Goal: Entertainment & Leisure: Browse casually

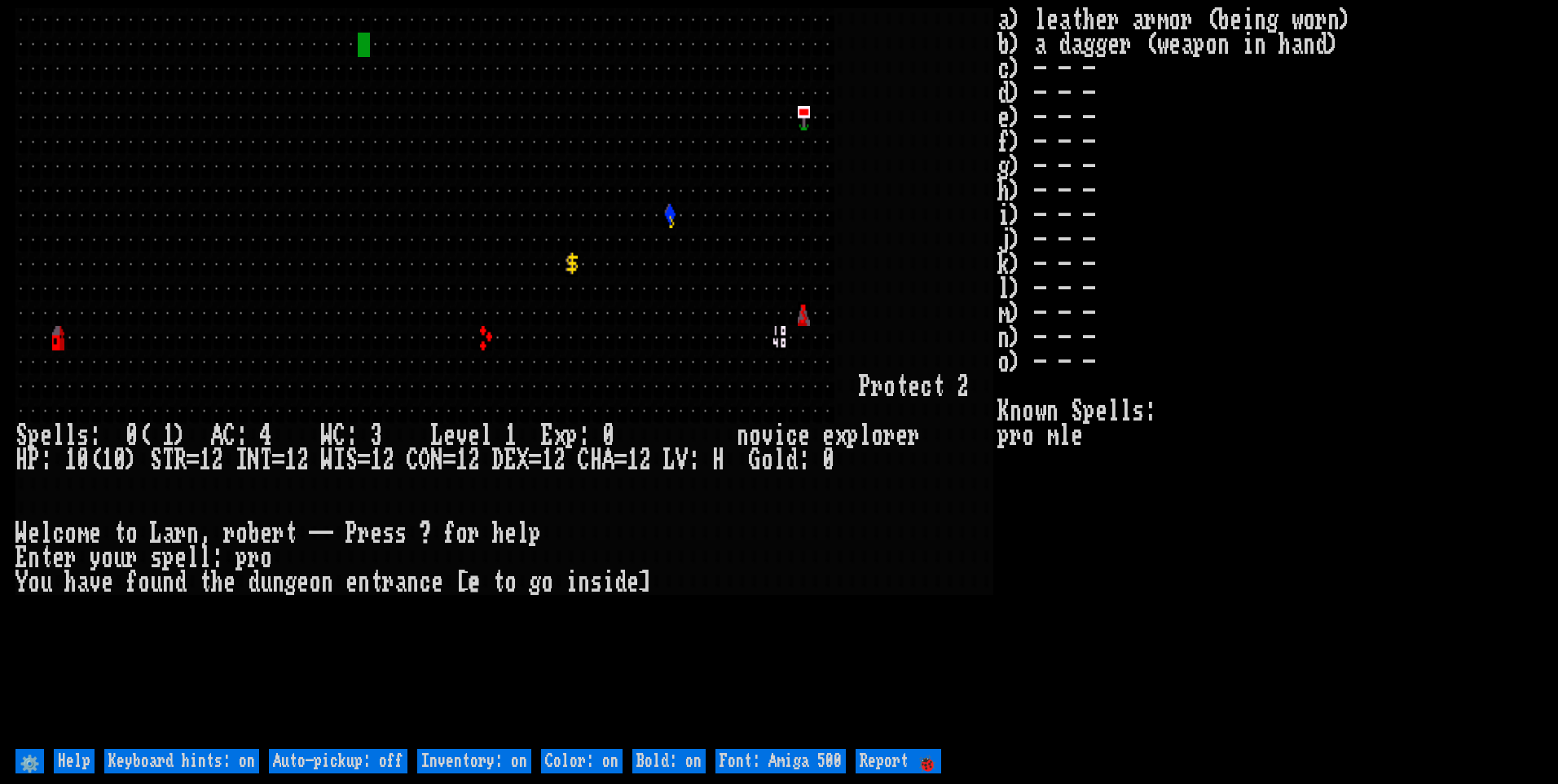
click at [416, 745] on larngrid at bounding box center [779, 392] width 1558 height 784
click at [367, 752] on off "Auto-pickup: off" at bounding box center [338, 761] width 138 height 25
type off "Auto-pickup: on"
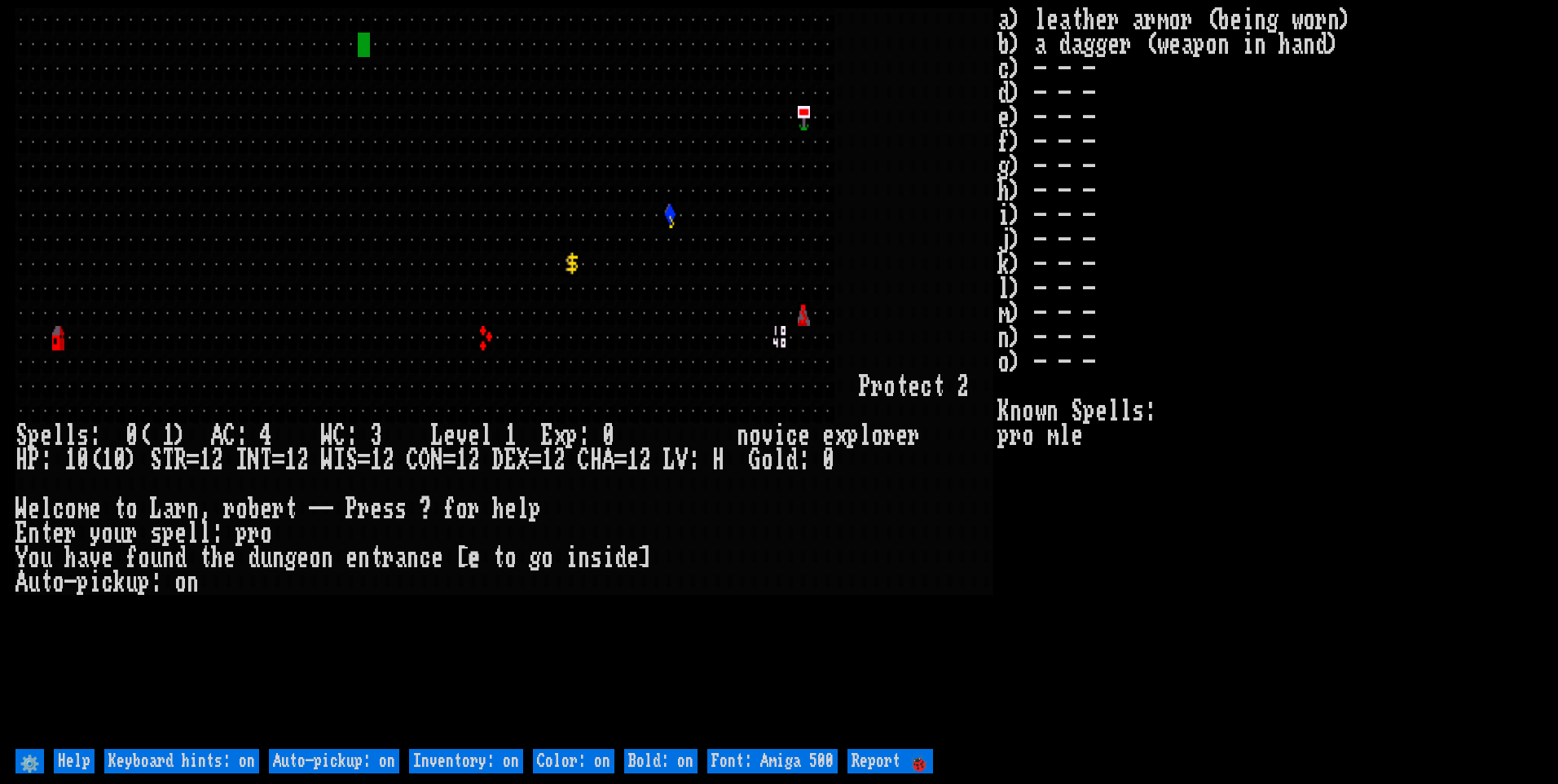
click at [454, 763] on on "Inventory: on" at bounding box center [466, 761] width 114 height 25
type on "Inventory: off"
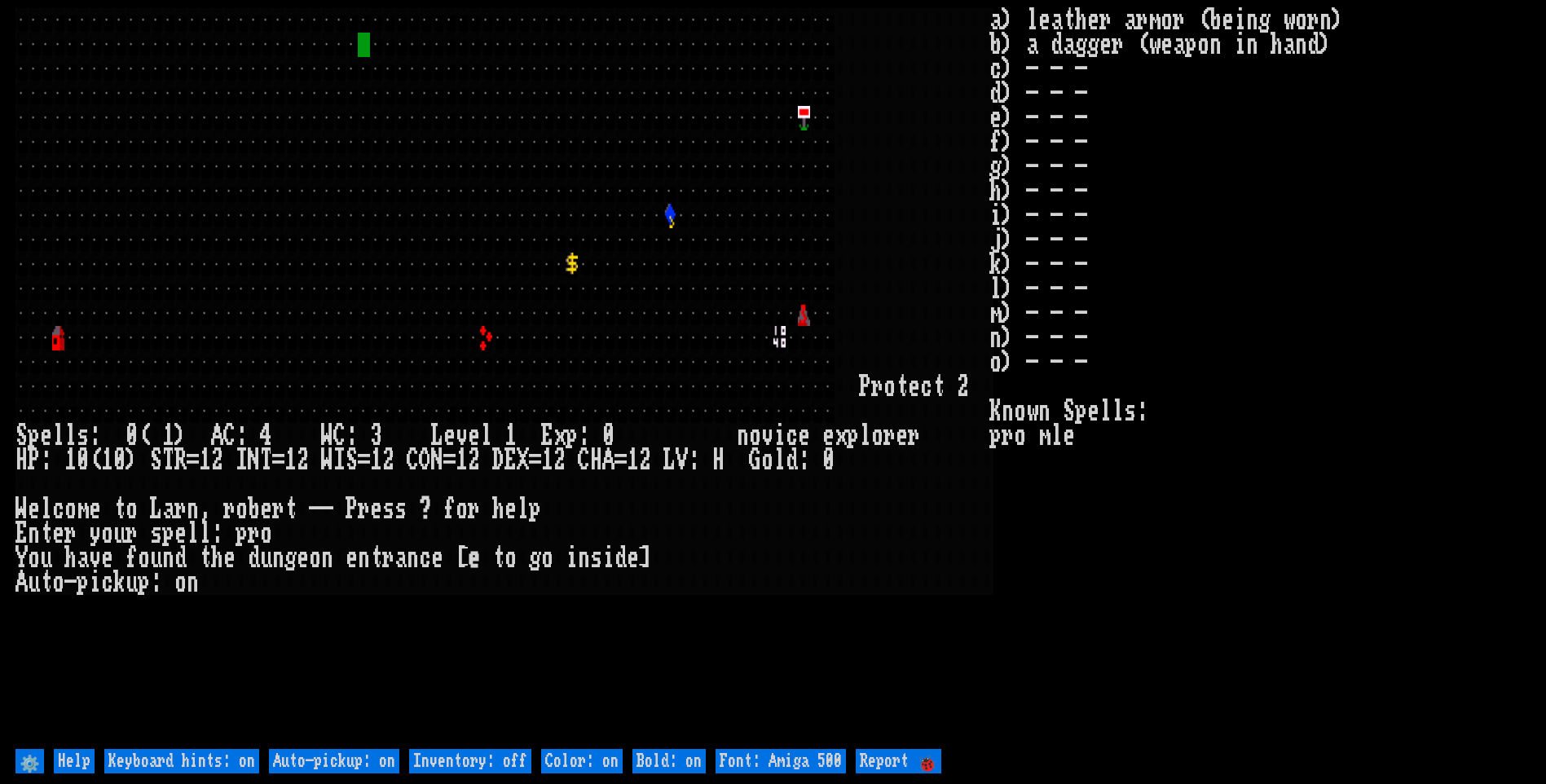
click at [399, 763] on off "Auto-pickup: on" at bounding box center [334, 761] width 130 height 25
type off "Auto-pickup: off"
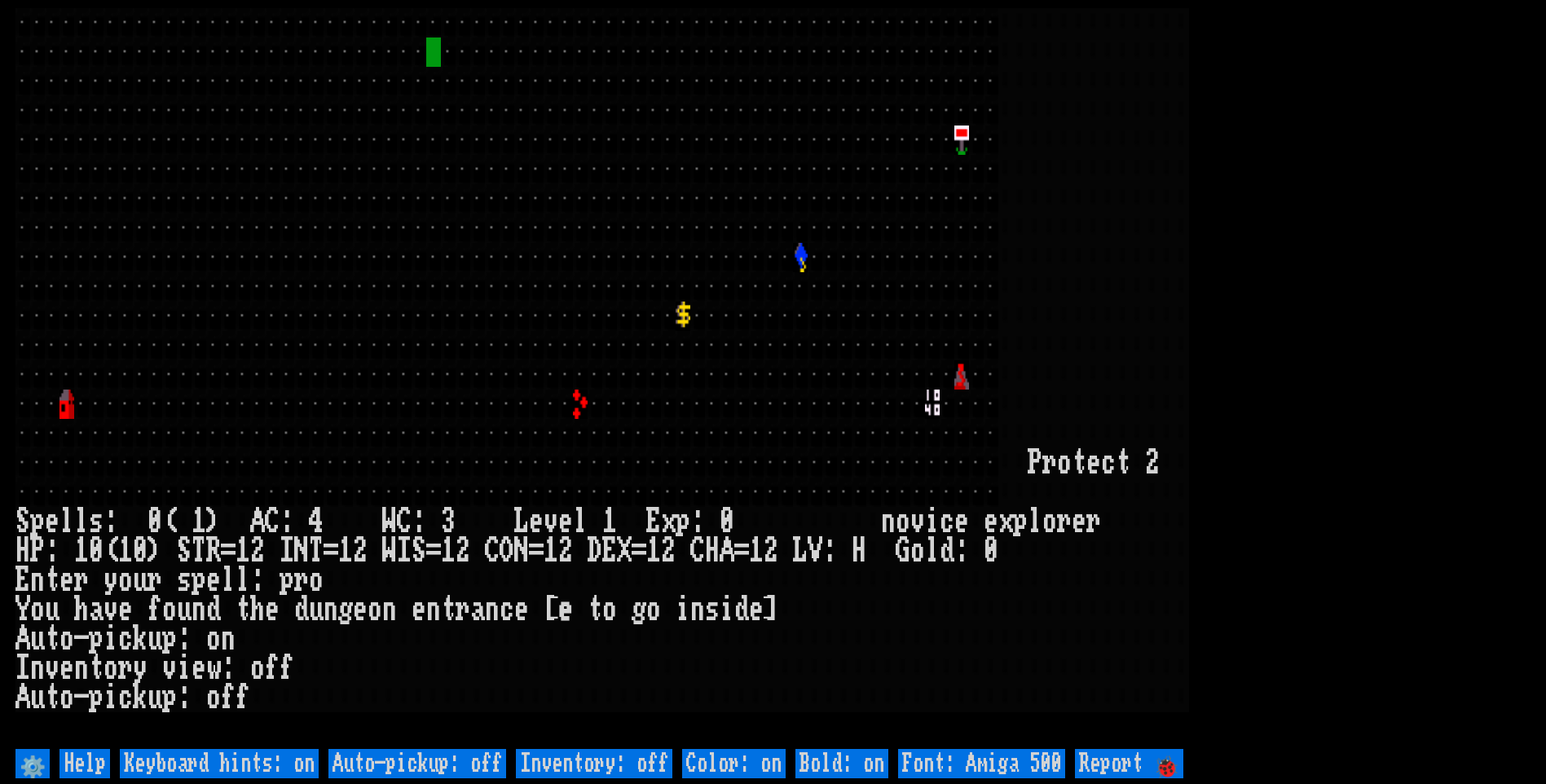
click at [1008, 771] on 500 "Font: Amiga 500" at bounding box center [981, 763] width 167 height 30
type 500 "Font: Amiga 1200"
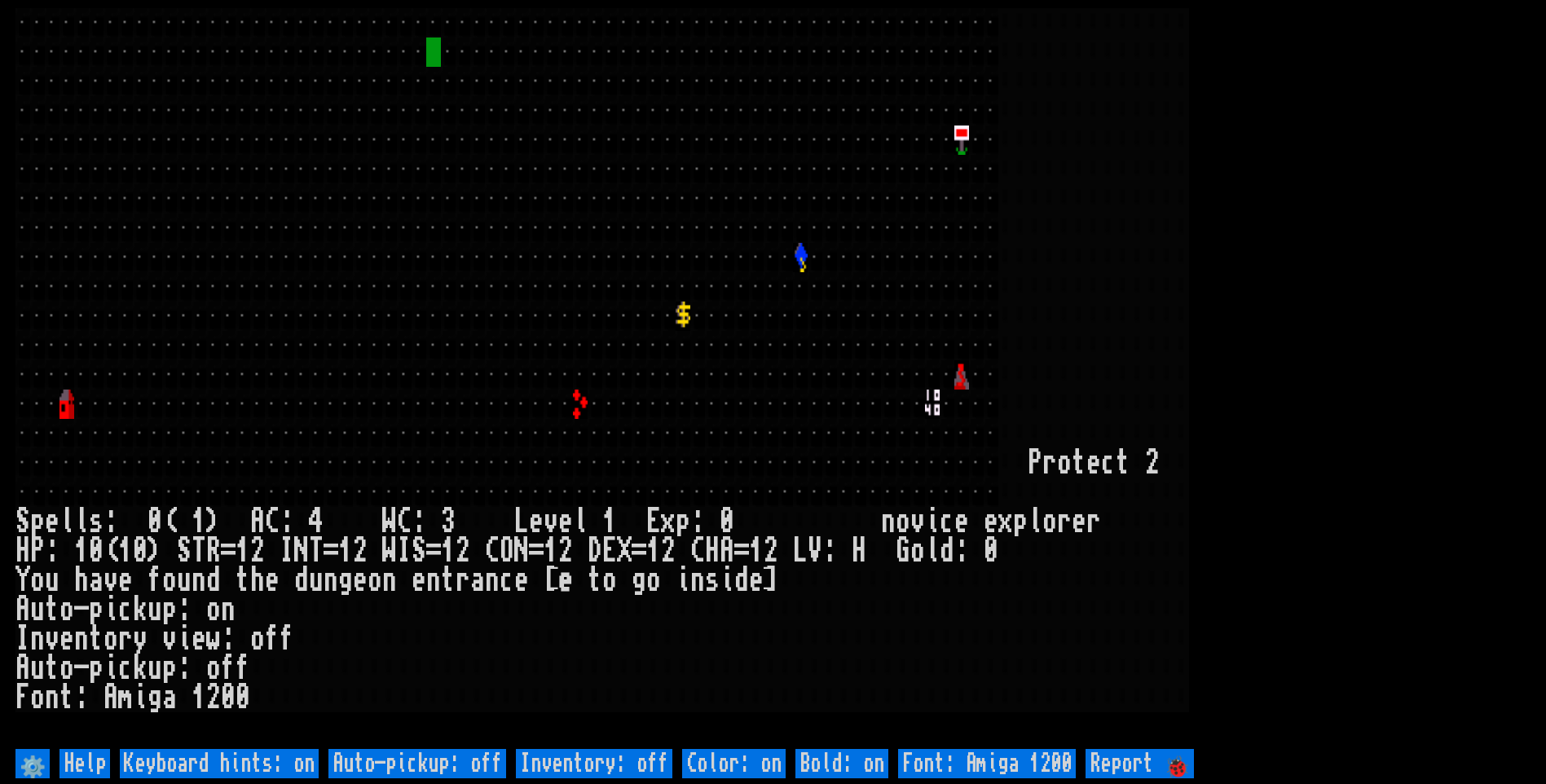
click at [1332, 308] on larn at bounding box center [773, 376] width 1515 height 736
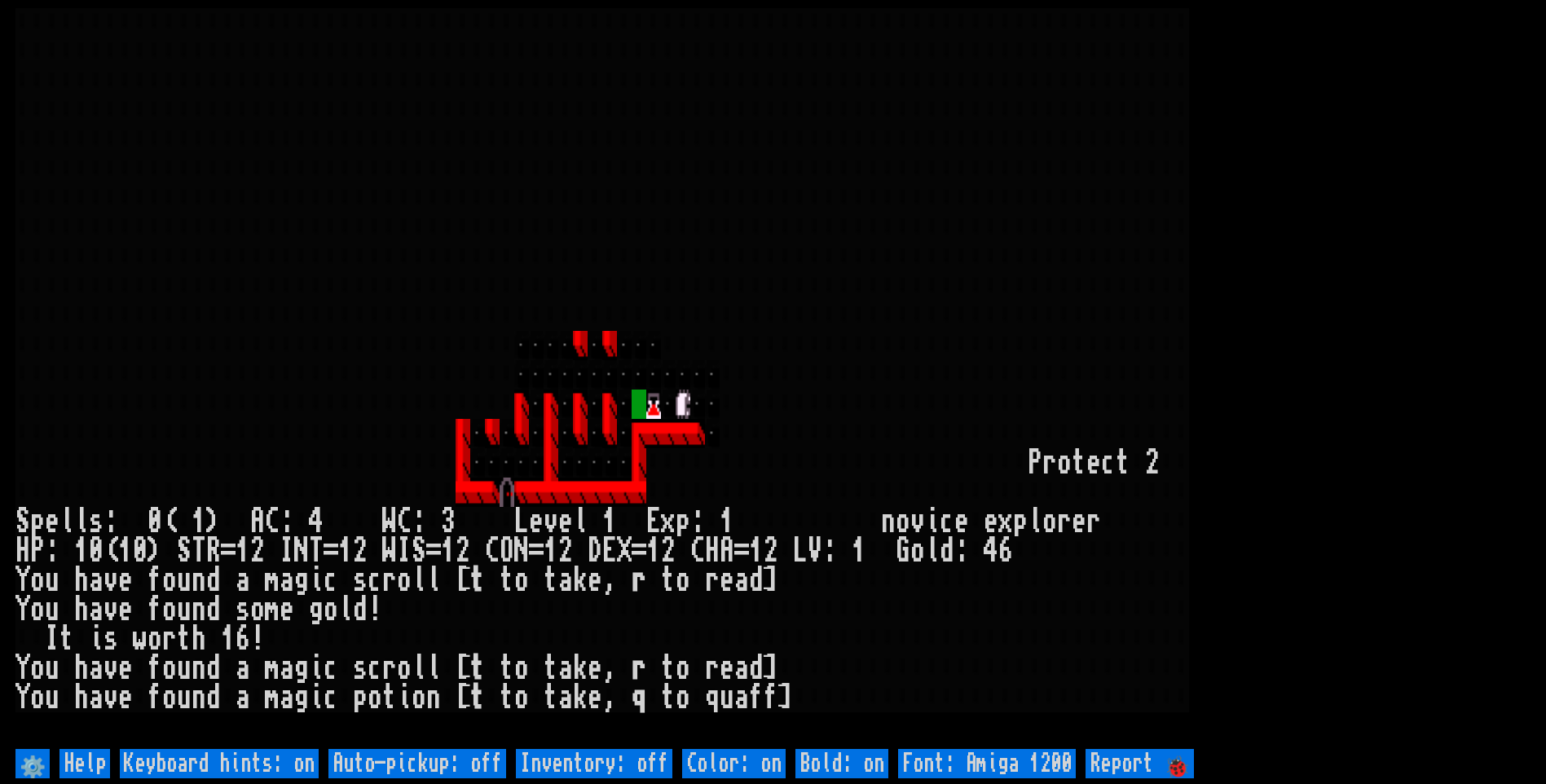
click at [463, 757] on off "Auto-pickup: off" at bounding box center [417, 763] width 178 height 30
type off "Auto-pickup: on"
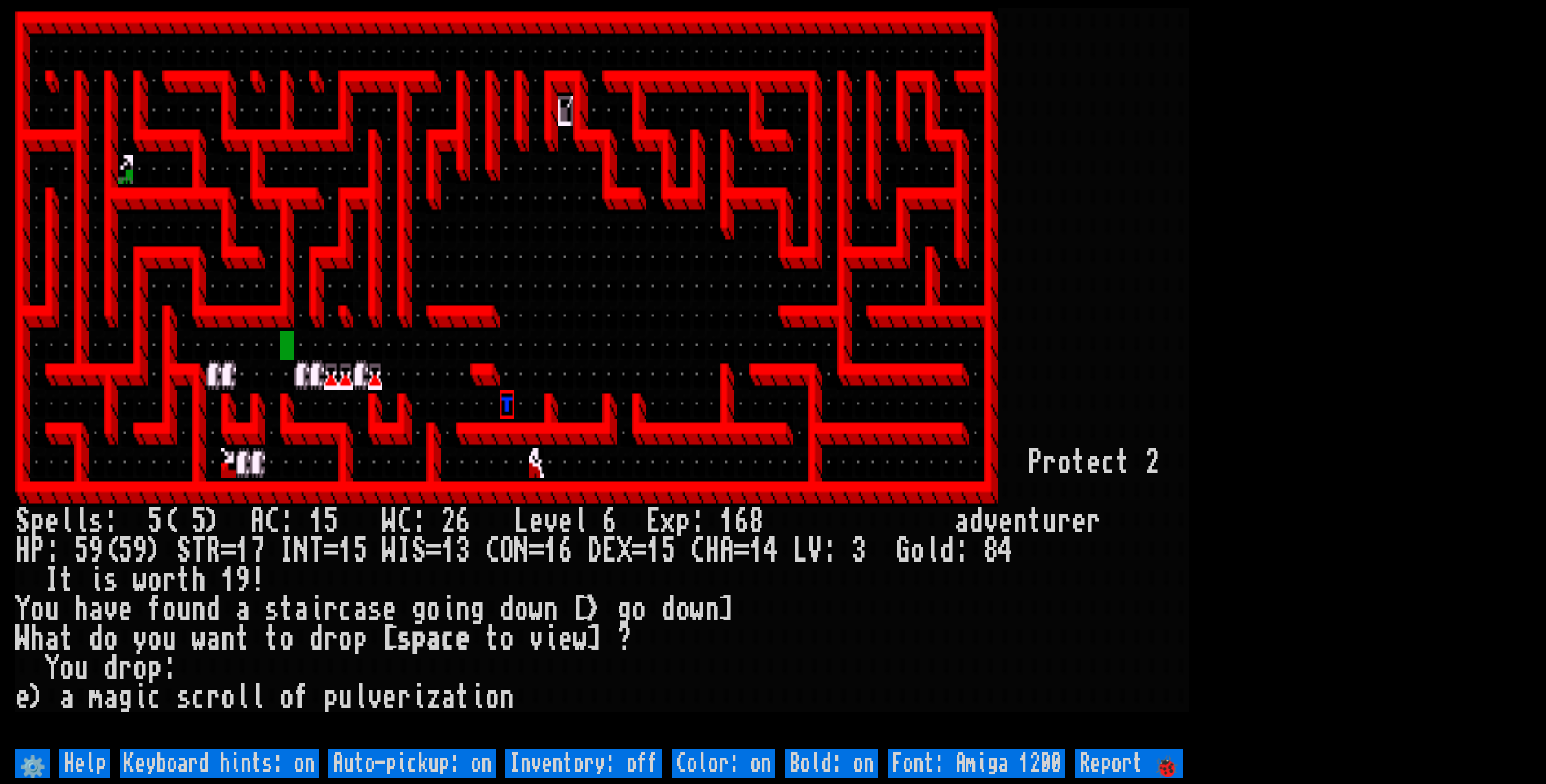
click at [382, 754] on off "Auto-pickup: on" at bounding box center [411, 763] width 167 height 30
type off "Auto-pickup: off"
